Goal: Communication & Community: Answer question/provide support

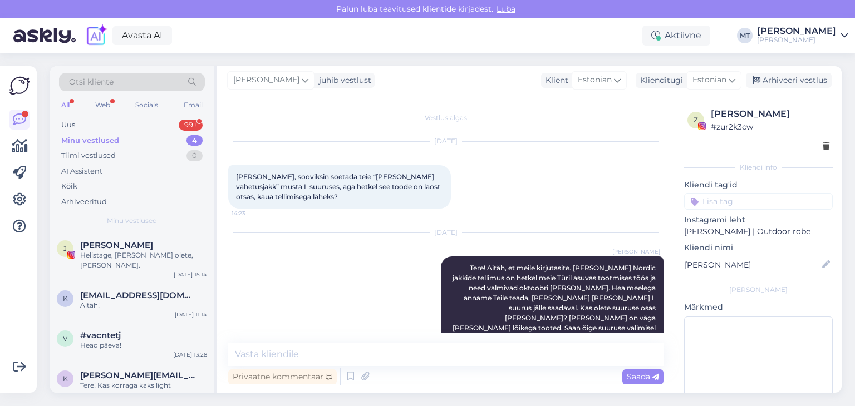
scroll to position [1162, 0]
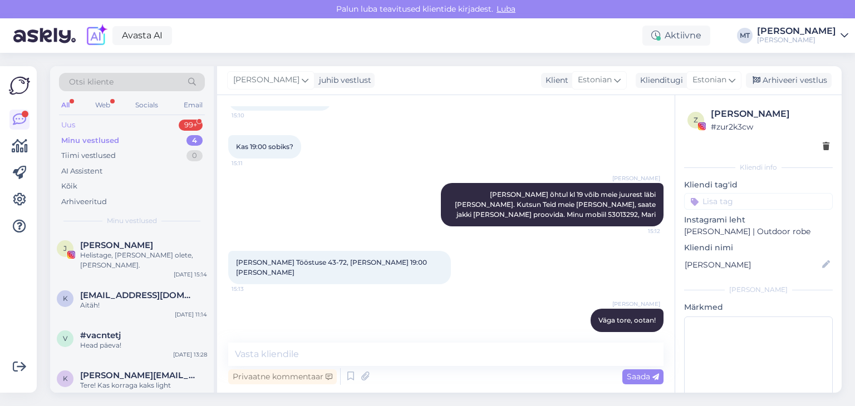
click at [80, 125] on div "Uus 99+" at bounding box center [132, 125] width 146 height 16
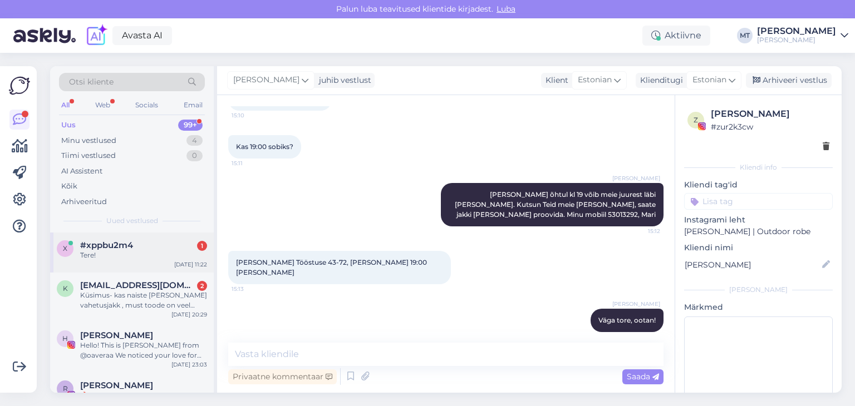
click at [119, 245] on span "#xppbu2m4" at bounding box center [106, 245] width 53 height 10
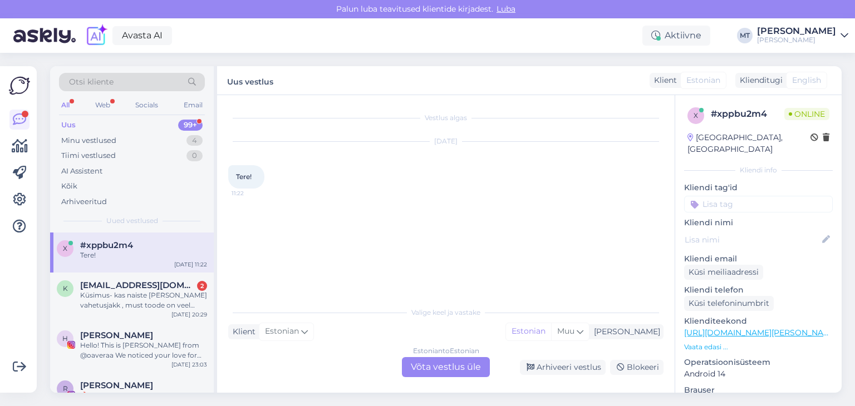
click at [463, 376] on div "Estonian to Estonian Võta vestlus üle" at bounding box center [446, 367] width 88 height 20
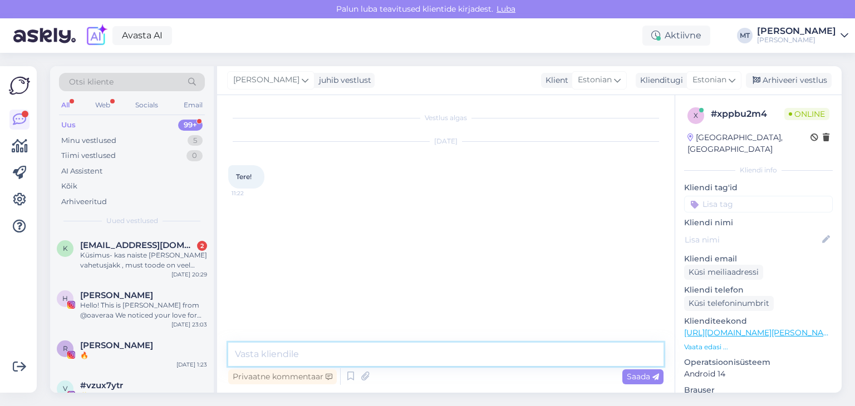
click at [460, 356] on textarea at bounding box center [445, 354] width 435 height 23
type textarea "Tere! Kuidas saan abiks olla?"
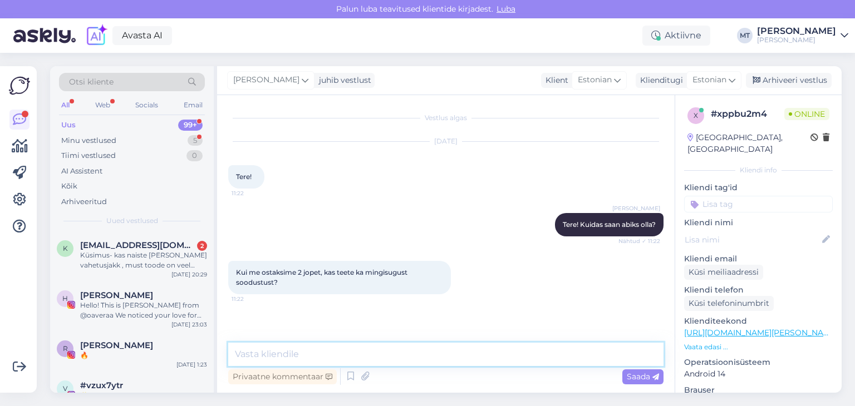
click at [245, 353] on textarea at bounding box center [445, 354] width 435 height 23
click at [260, 354] on textarea at bounding box center [445, 354] width 435 height 23
click at [239, 357] on textarea at bounding box center [445, 354] width 435 height 23
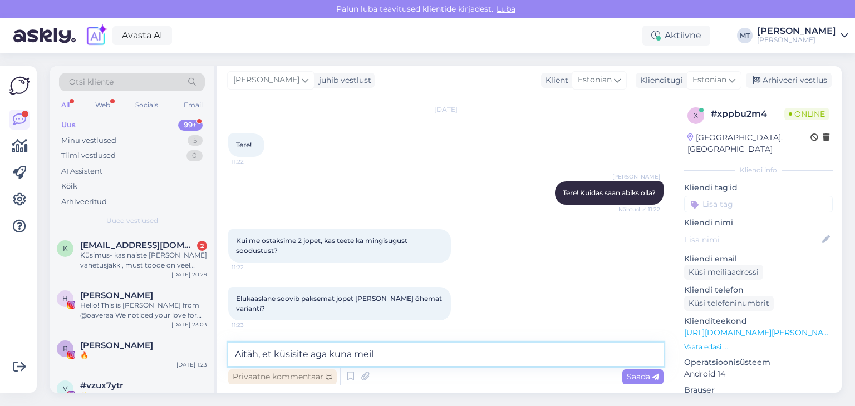
drag, startPoint x: 382, startPoint y: 357, endPoint x: 234, endPoint y: 369, distance: 149.1
click at [234, 369] on div "Aitäh, et küsisite aga kuna meil Privaatne kommentaar Saada" at bounding box center [445, 365] width 435 height 45
click at [456, 357] on textarea "Aga palun, kasutage sooduskoodi: nobadwear10. )" at bounding box center [445, 354] width 435 height 23
click at [451, 352] on textarea "Aga palun, kasutage sooduskoodi: nobadwear10. :)" at bounding box center [445, 354] width 435 height 23
type textarea "Aga palun, kasutage sooduskoodi: nobadwear10 :)"
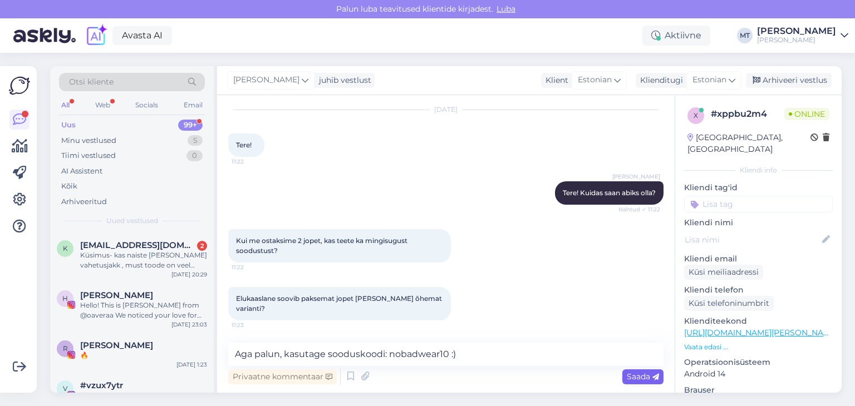
click at [635, 379] on span "Saada" at bounding box center [643, 377] width 32 height 10
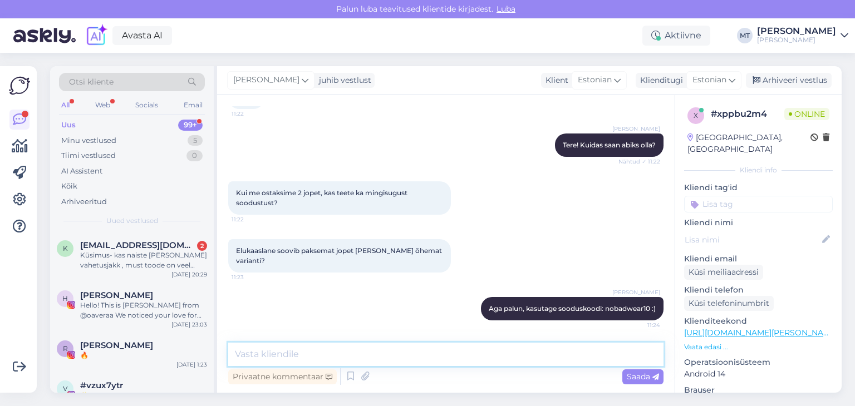
click at [261, 352] on textarea at bounding box center [445, 354] width 435 height 23
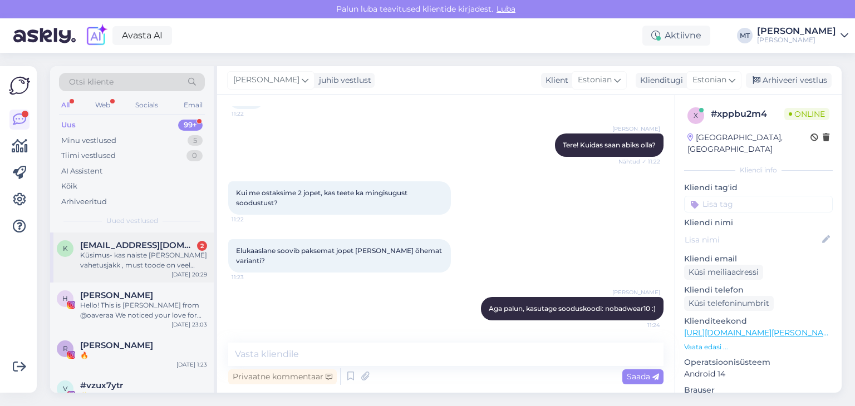
click at [113, 252] on div "Küsimus- kas naiste [PERSON_NAME] vahetusjakk , must toode on veel millalgi lat…" at bounding box center [143, 260] width 127 height 20
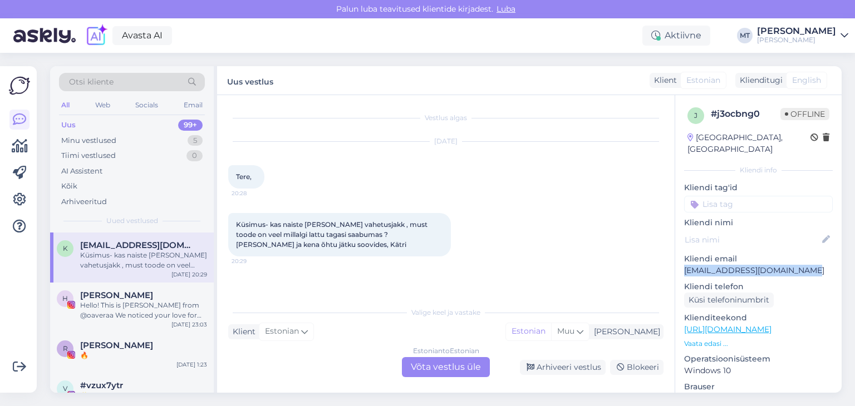
drag, startPoint x: 799, startPoint y: 260, endPoint x: 682, endPoint y: 261, distance: 116.9
click at [682, 261] on div "j # j3ocbng0 Offline [GEOGRAPHIC_DATA], [GEOGRAPHIC_DATA] Kliendi info Kliendi …" at bounding box center [758, 329] width 166 height 469
copy p "[EMAIL_ADDRESS][DOMAIN_NAME]"
click at [96, 141] on div "Minu vestlused" at bounding box center [88, 140] width 55 height 11
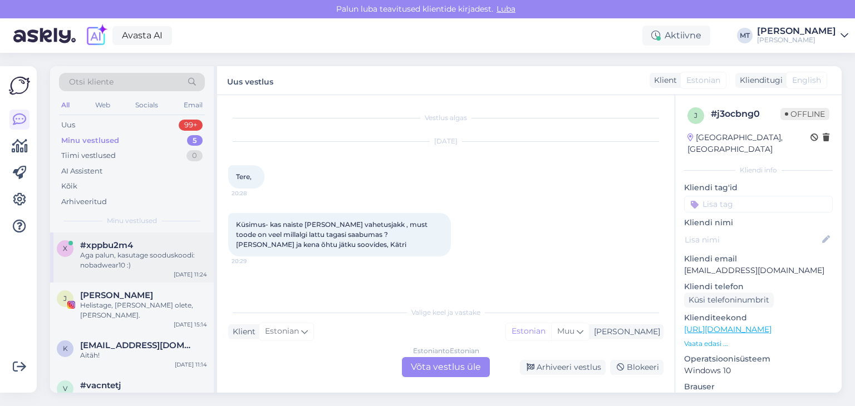
click at [119, 250] on div "Aga palun, kasutage sooduskoodi: nobadwear10 :)" at bounding box center [143, 260] width 127 height 20
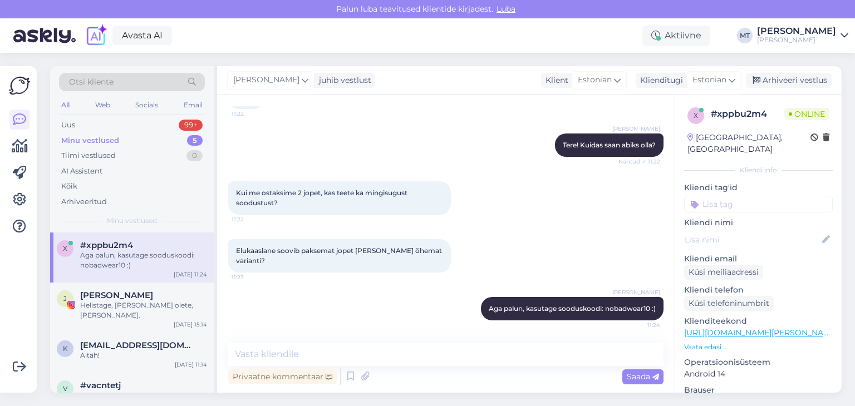
scroll to position [80, 0]
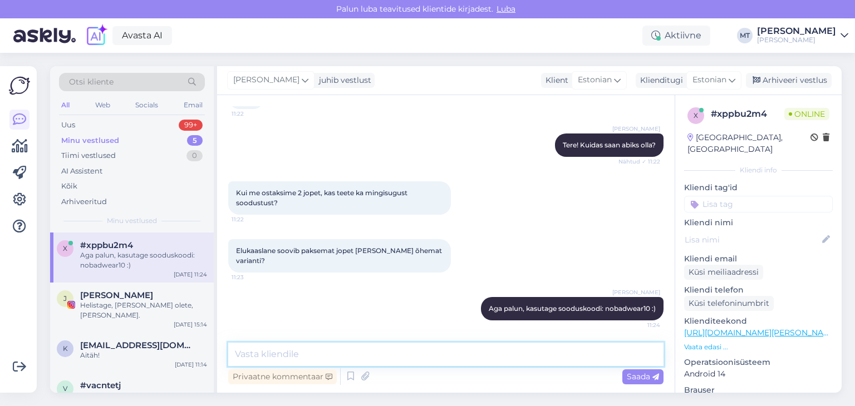
click at [283, 356] on textarea at bounding box center [445, 354] width 435 height 23
click at [253, 354] on textarea at bounding box center [445, 354] width 435 height 23
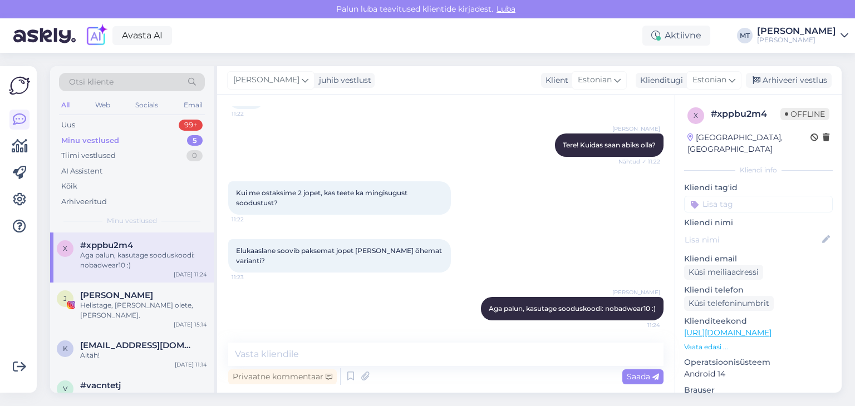
click at [121, 258] on div "Aga palun, kasutage sooduskoodi: nobadwear10 :)" at bounding box center [143, 260] width 127 height 20
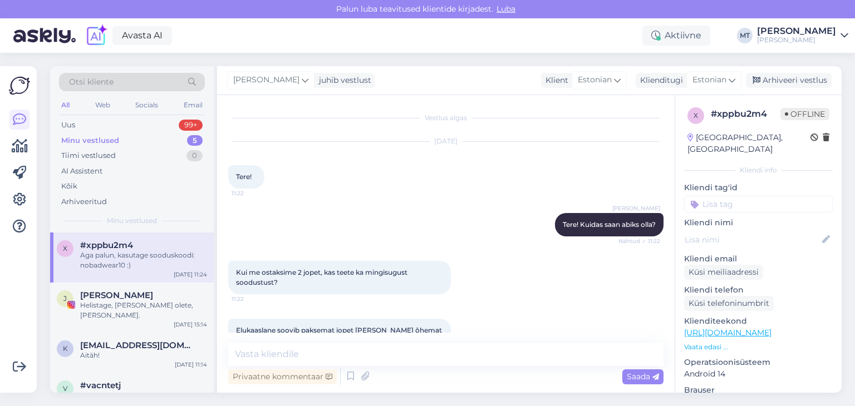
click at [107, 139] on div "Minu vestlused" at bounding box center [90, 140] width 58 height 11
